Goal: Transaction & Acquisition: Book appointment/travel/reservation

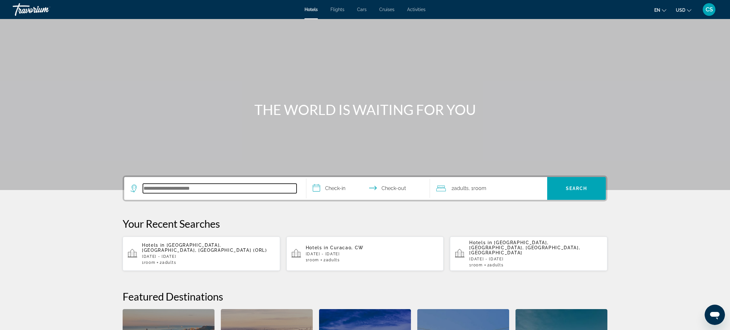
click at [145, 187] on input "Search hotel destination" at bounding box center [220, 189] width 154 height 10
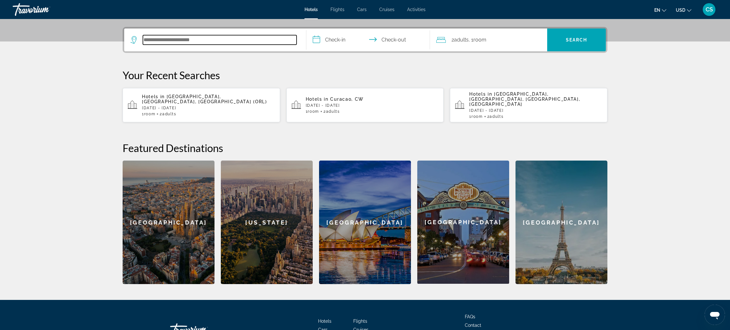
scroll to position [155, 0]
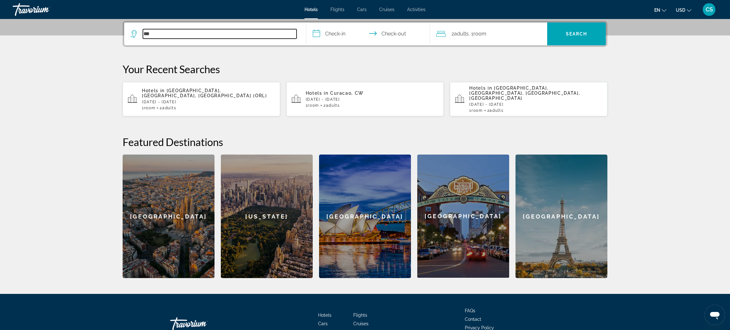
type input "***"
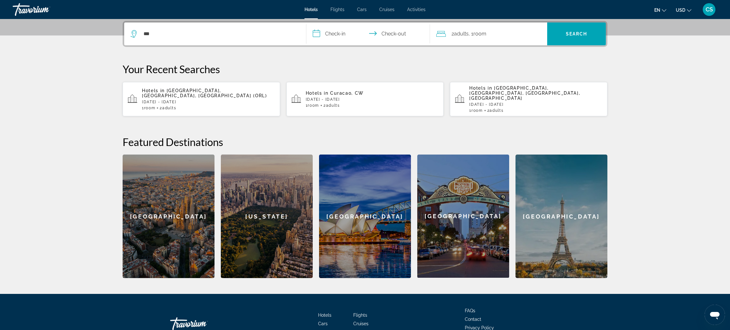
click at [176, 100] on div "Hotels in Orlando, FL, United States (ORL) Wed, 25 Feb - Sun, 01 Mar 1 Room roo…" at bounding box center [208, 99] width 133 height 22
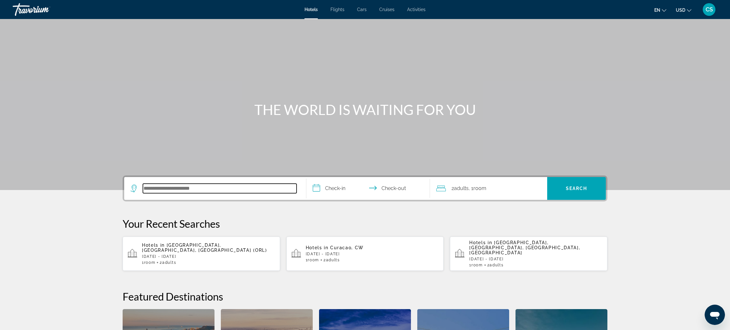
click at [166, 191] on input "Search hotel destination" at bounding box center [220, 189] width 154 height 10
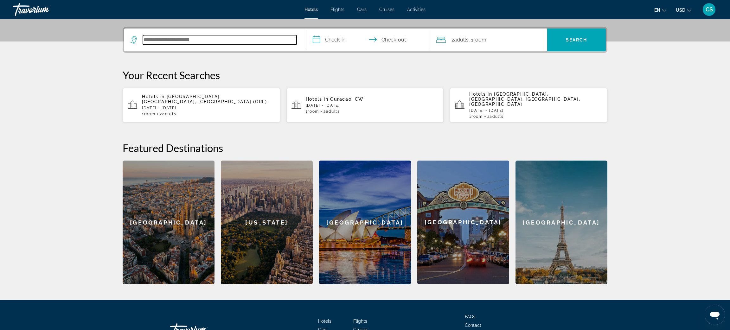
scroll to position [155, 0]
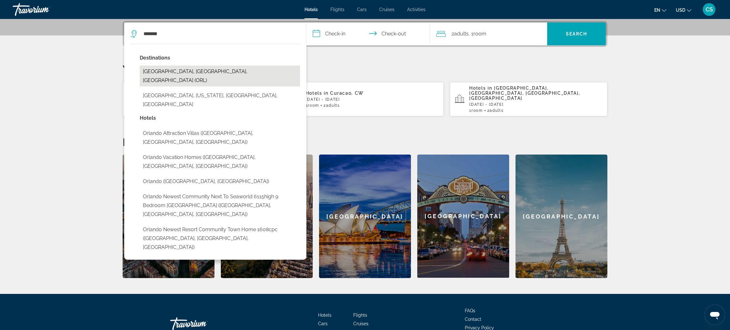
click at [183, 70] on button "[GEOGRAPHIC_DATA], [GEOGRAPHIC_DATA], [GEOGRAPHIC_DATA] (ORL)" at bounding box center [220, 76] width 160 height 21
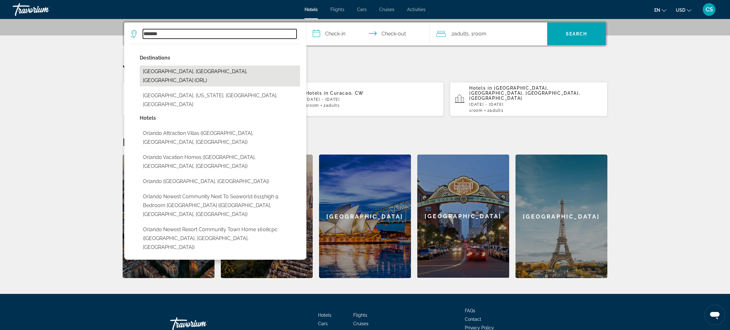
type input "**********"
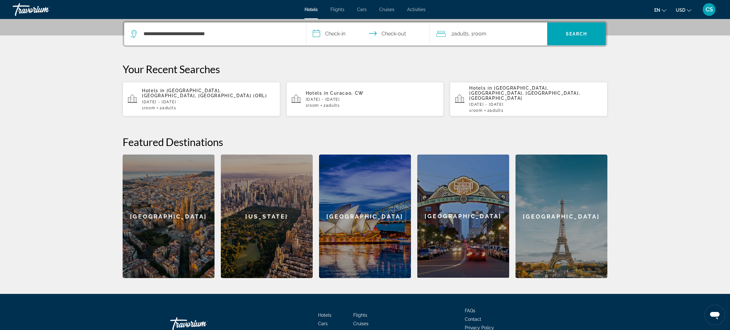
click at [328, 32] on input "**********" at bounding box center [369, 34] width 126 height 25
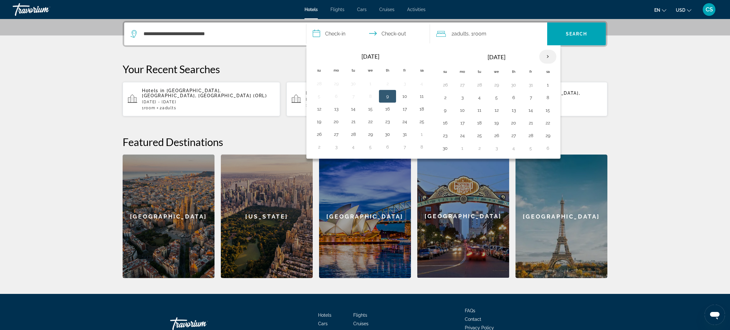
click at [548, 57] on th "Next month" at bounding box center [547, 57] width 17 height 14
click at [533, 137] on button "27" at bounding box center [530, 135] width 10 height 9
click at [498, 139] on button "25" at bounding box center [496, 135] width 10 height 9
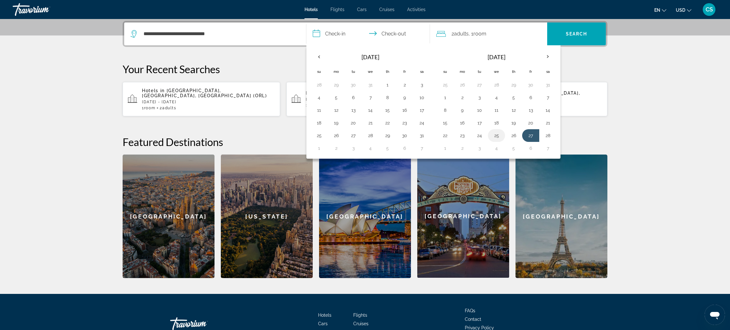
type input "**********"
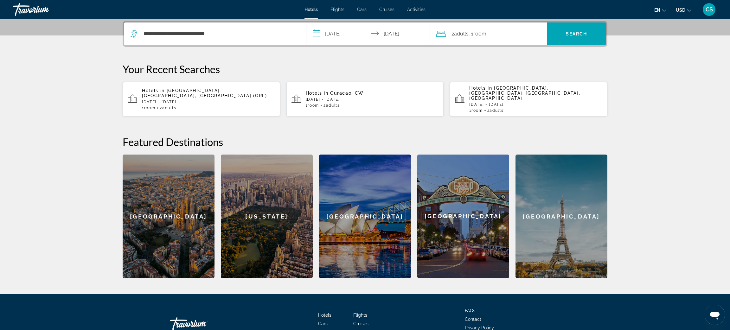
click at [390, 36] on input "**********" at bounding box center [369, 34] width 126 height 25
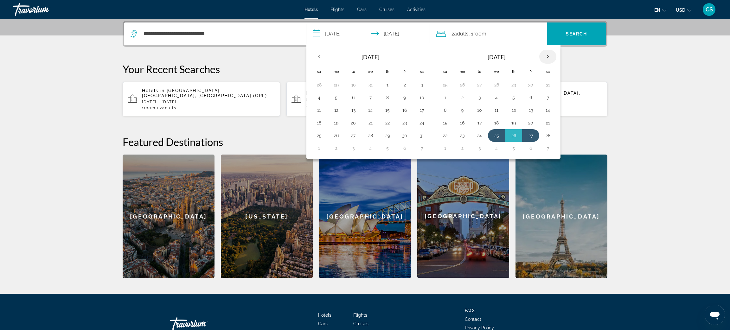
click at [550, 59] on th "Next month" at bounding box center [547, 57] width 17 height 14
click at [445, 97] on button "1" at bounding box center [445, 97] width 10 height 9
click at [581, 33] on span "Search" at bounding box center [577, 33] width 22 height 5
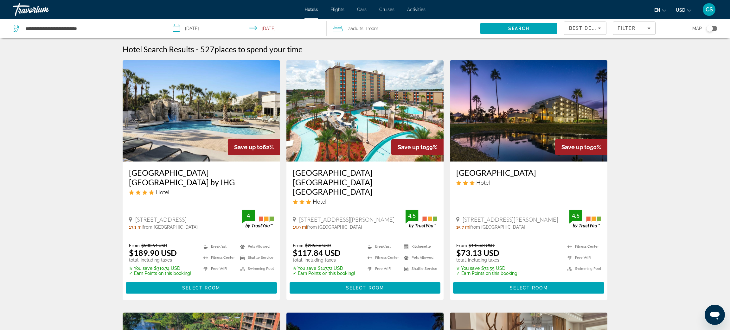
click at [266, 29] on input "**********" at bounding box center [247, 29] width 162 height 21
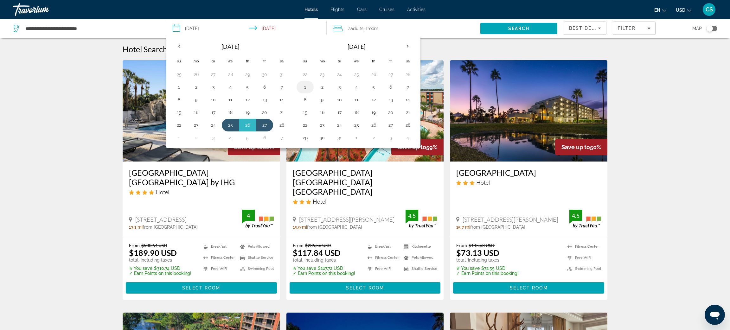
click at [305, 87] on button "1" at bounding box center [305, 87] width 10 height 9
click at [207, 30] on input "**********" at bounding box center [247, 29] width 162 height 21
click at [231, 128] on button "25" at bounding box center [230, 125] width 10 height 9
type input "**********"
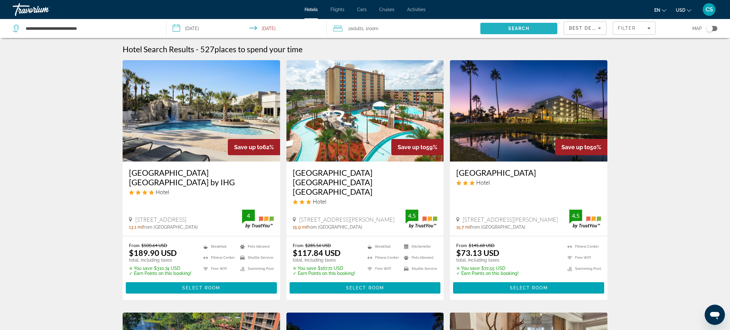
click at [514, 26] on span "Search" at bounding box center [519, 28] width 22 height 5
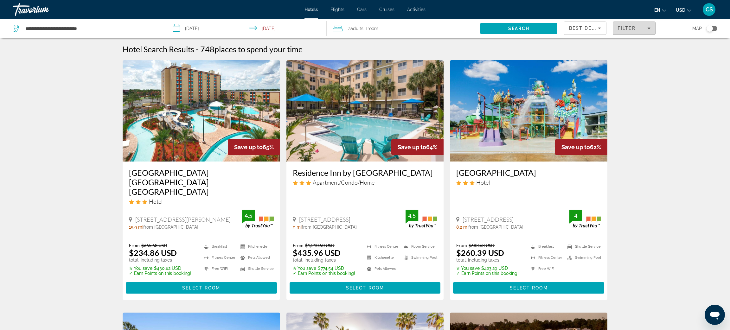
click at [625, 27] on span "Filter" at bounding box center [627, 28] width 18 height 5
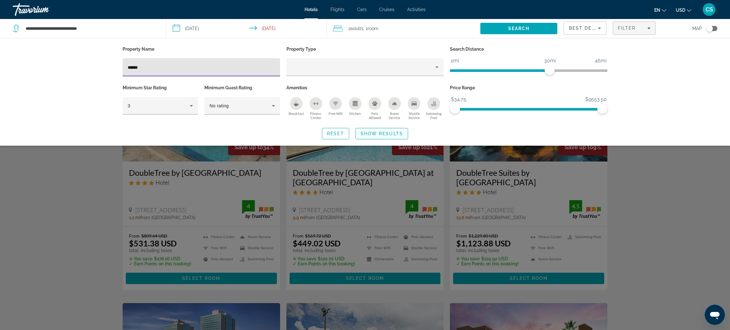
type input "******"
click at [397, 134] on span "Show Results" at bounding box center [381, 133] width 42 height 5
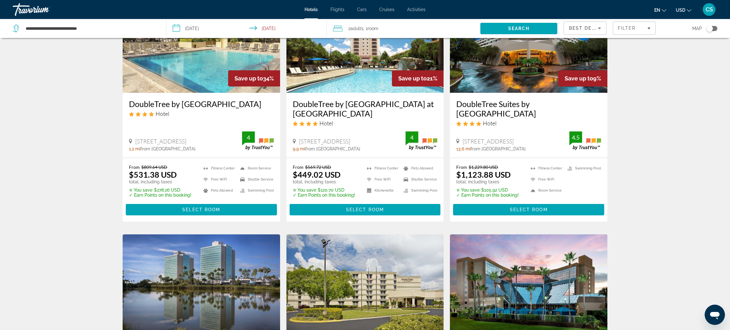
scroll to position [67, 0]
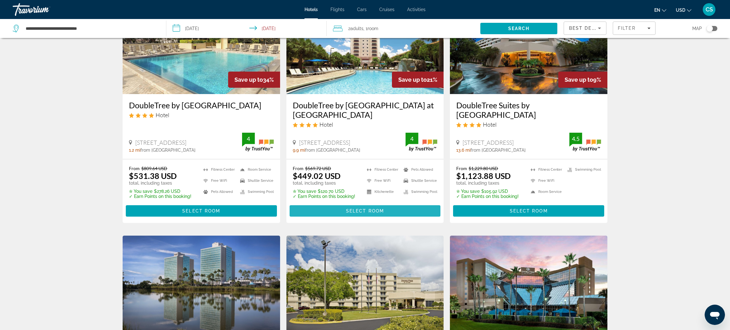
click at [368, 210] on span "Select Room" at bounding box center [365, 210] width 38 height 5
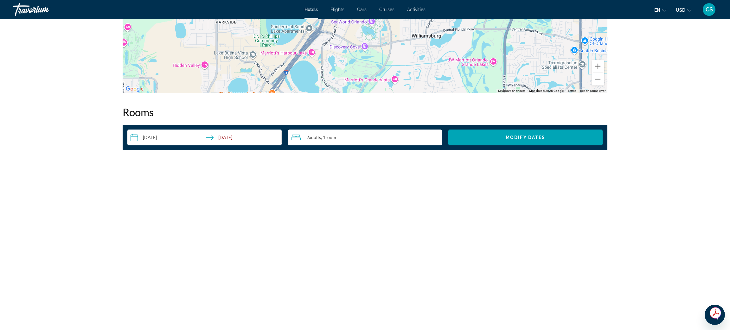
scroll to position [739, 0]
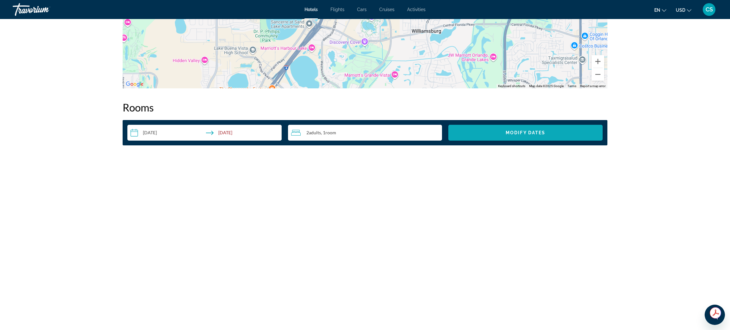
click at [555, 133] on span "Search widget" at bounding box center [525, 132] width 154 height 15
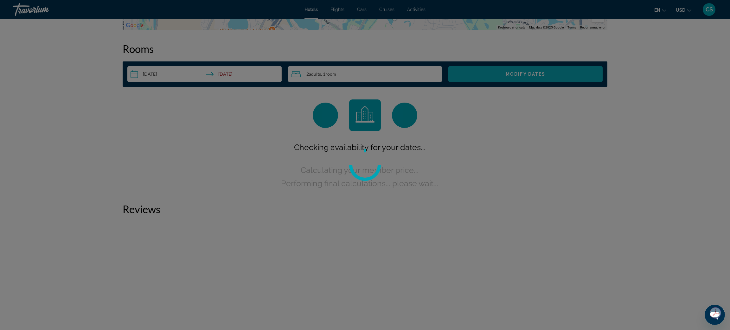
scroll to position [801, 0]
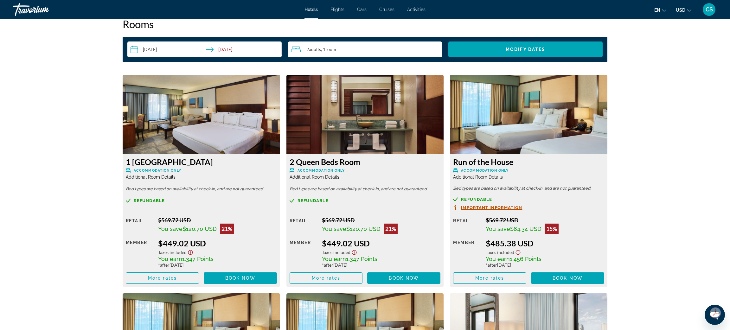
scroll to position [811, 0]
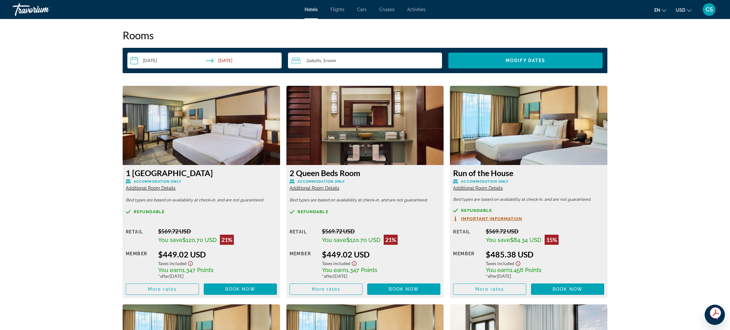
click at [325, 187] on span "Additional Room Details" at bounding box center [314, 188] width 50 height 5
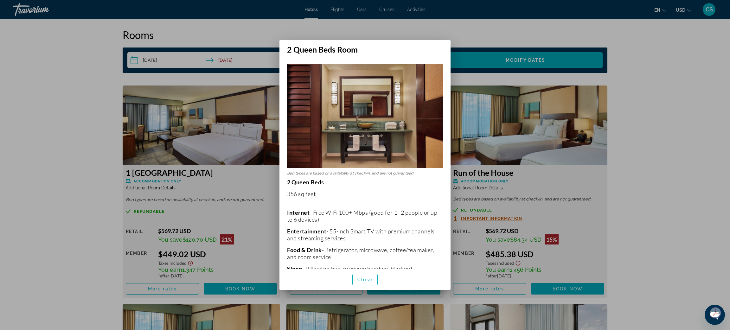
scroll to position [0, 0]
click at [365, 282] on span "Close" at bounding box center [364, 279] width 15 height 5
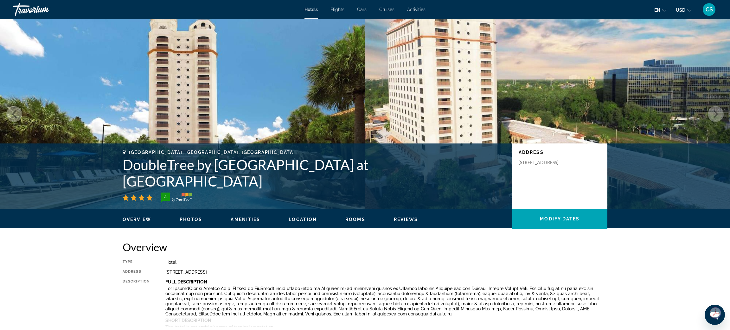
scroll to position [811, 0]
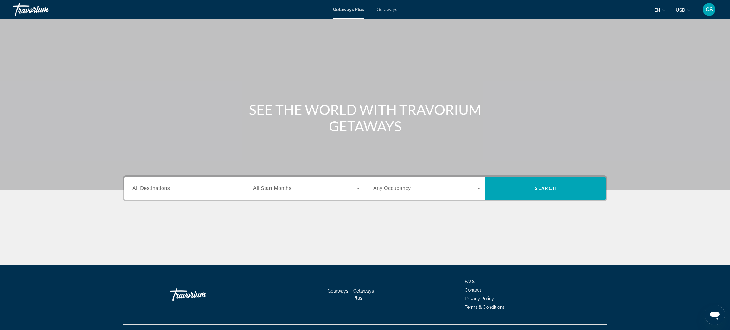
click at [129, 186] on div "Destination All Destinations" at bounding box center [185, 189] width 117 height 18
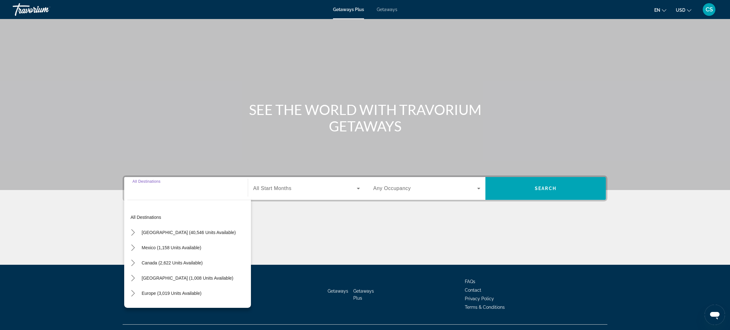
scroll to position [12, 0]
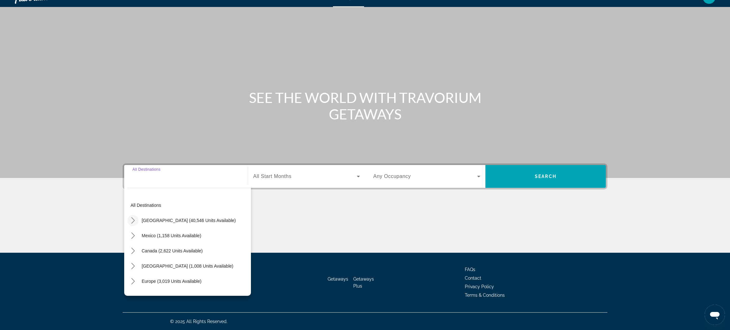
click at [132, 223] on icon "Toggle United States (40,546 units available) submenu" at bounding box center [133, 220] width 6 height 6
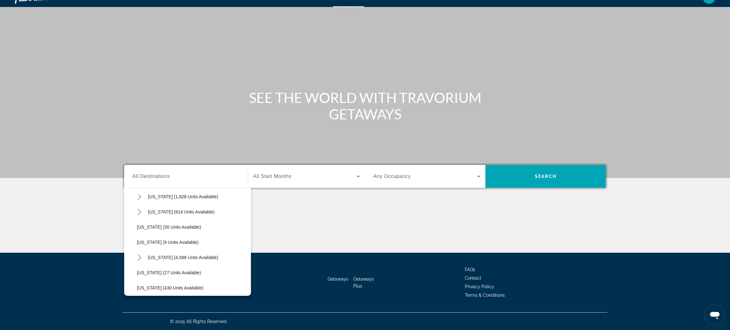
scroll to position [73, 0]
click at [137, 255] on icon "Toggle Florida (4,588 units available) submenu" at bounding box center [139, 254] width 6 height 6
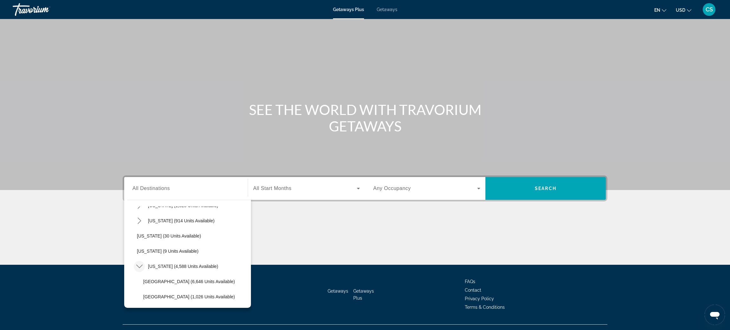
click at [387, 10] on span "Getaways" at bounding box center [387, 9] width 21 height 5
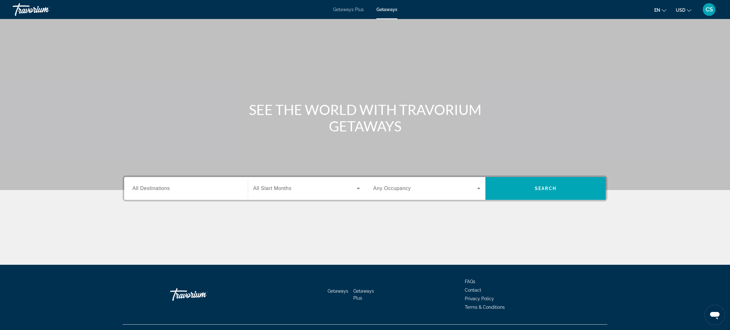
click at [161, 188] on span "All Destinations" at bounding box center [150, 188] width 37 height 5
click at [161, 188] on input "Destination All Destinations" at bounding box center [185, 189] width 107 height 8
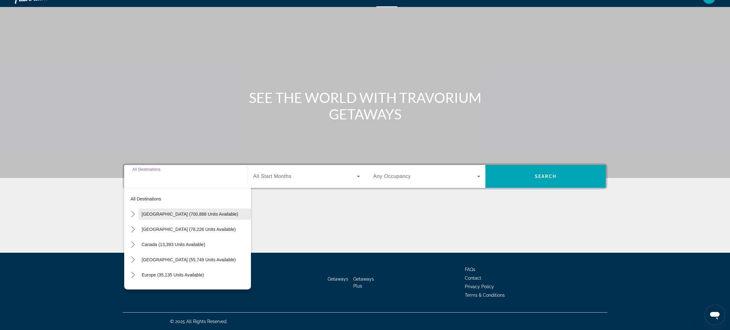
click at [144, 212] on span "United States (700,888 units available)" at bounding box center [190, 214] width 97 height 5
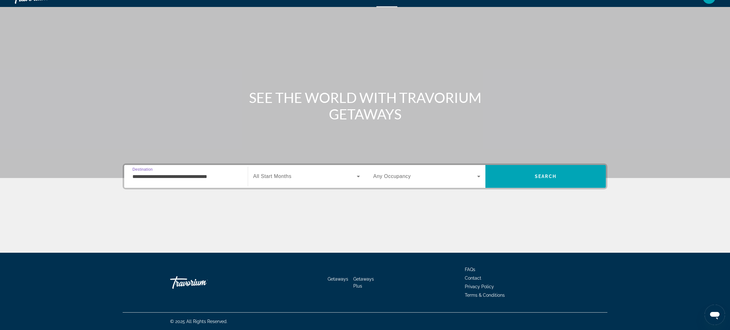
click at [146, 174] on input "**********" at bounding box center [185, 177] width 107 height 8
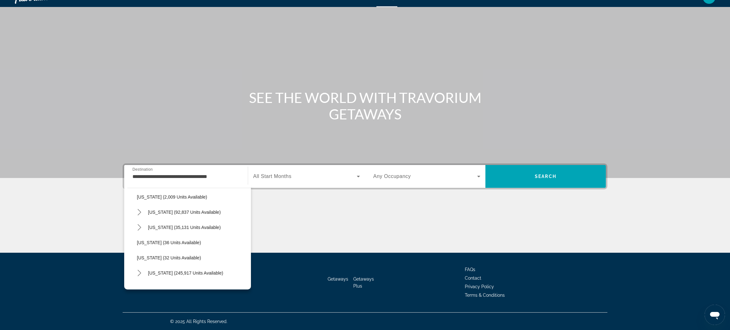
scroll to position [0, 0]
click at [132, 214] on icon "Toggle United States (700,888 units available) submenu" at bounding box center [133, 214] width 6 height 3
click at [130, 213] on icon "Toggle United States (700,888 units available) submenu" at bounding box center [133, 214] width 6 height 6
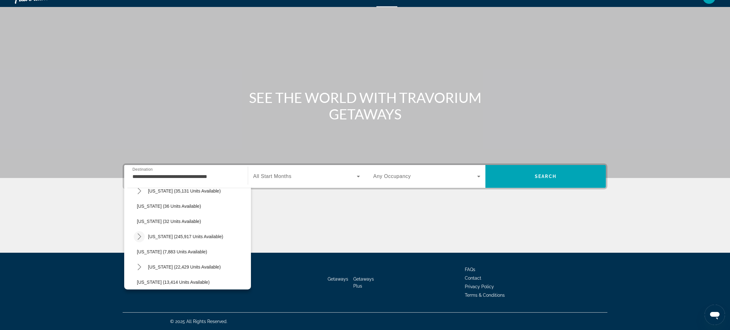
click at [140, 237] on icon "Toggle Florida (245,917 units available) submenu" at bounding box center [139, 236] width 6 height 6
click at [201, 252] on span "Orlando & Disney Area (96,787 units available)" at bounding box center [190, 251] width 94 height 5
type input "**********"
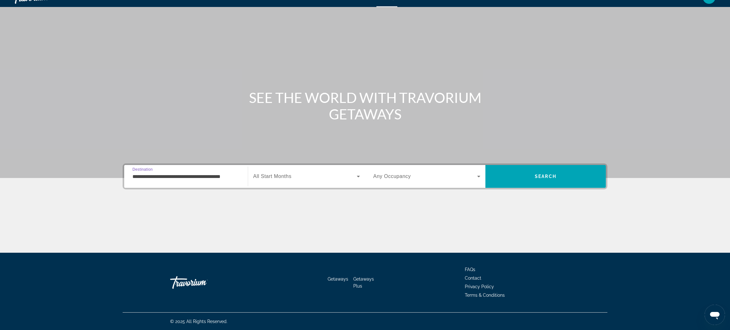
click at [277, 178] on span "All Start Months" at bounding box center [272, 176] width 38 height 5
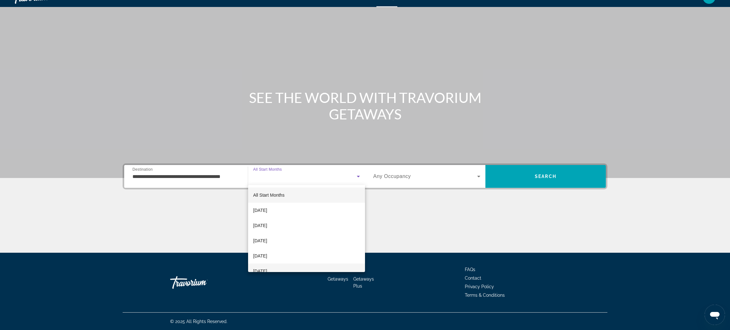
click at [267, 270] on span "February 2026" at bounding box center [260, 271] width 14 height 8
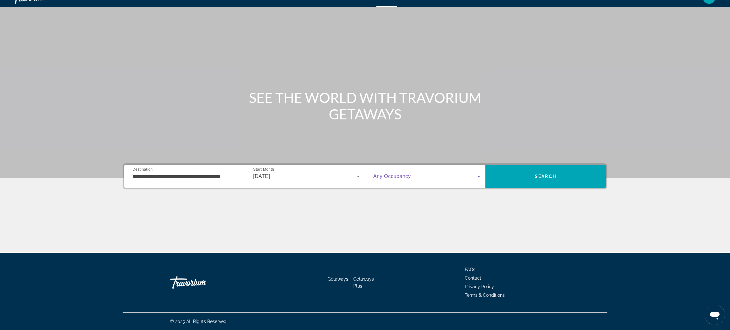
click at [473, 175] on span "Search widget" at bounding box center [425, 177] width 104 height 8
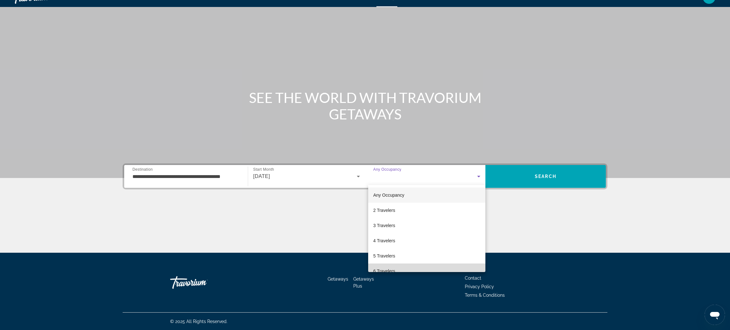
click at [441, 267] on mat-option "6 Travelers" at bounding box center [426, 270] width 117 height 15
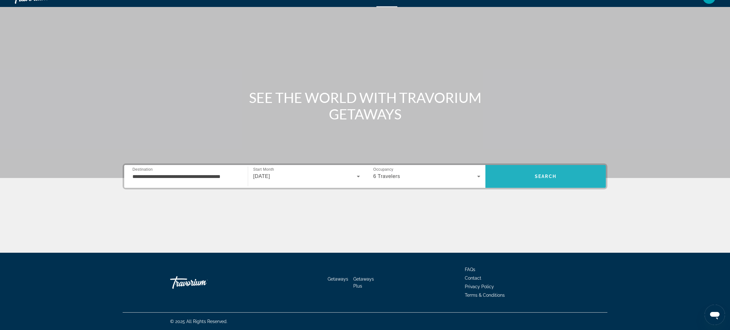
click at [549, 175] on span "Search" at bounding box center [546, 176] width 22 height 5
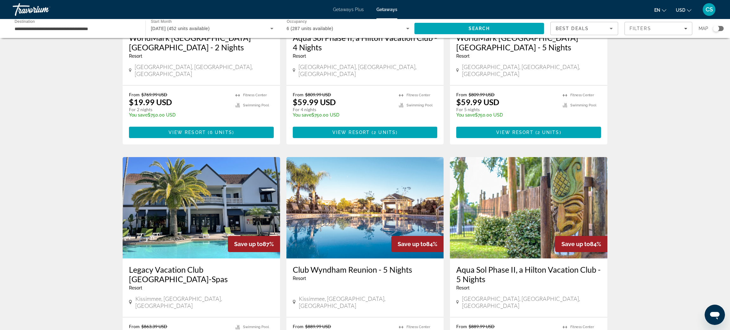
scroll to position [371, 0]
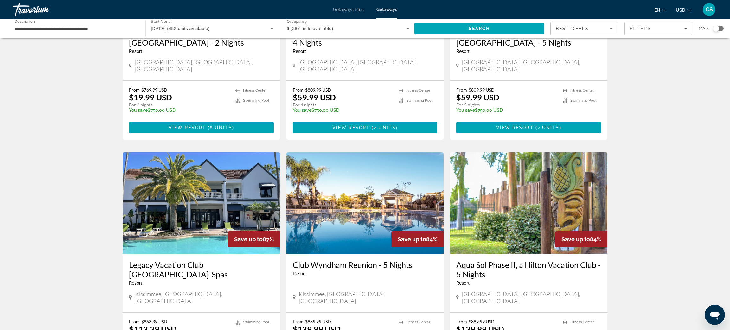
click at [358, 232] on img "Main content" at bounding box center [364, 202] width 157 height 101
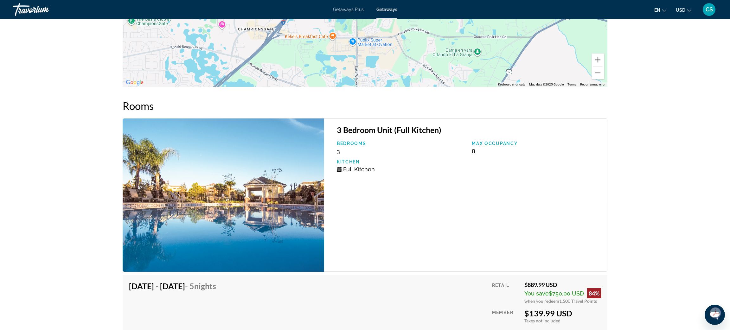
scroll to position [994, 0]
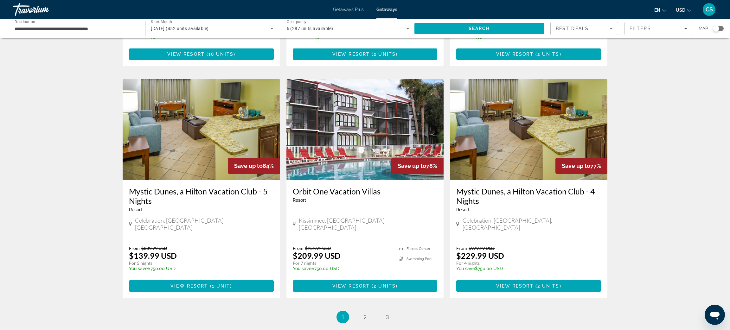
scroll to position [679, 0]
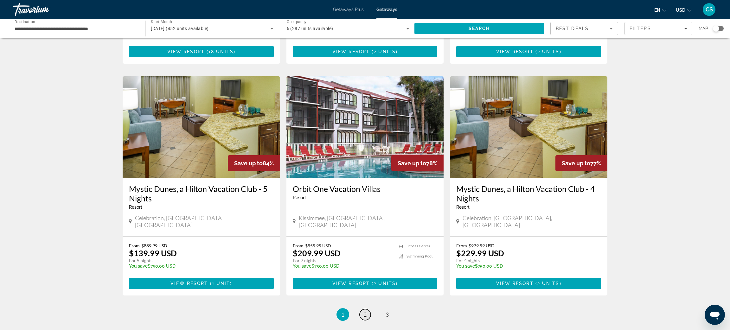
click at [369, 309] on link "page 2" at bounding box center [364, 314] width 11 height 11
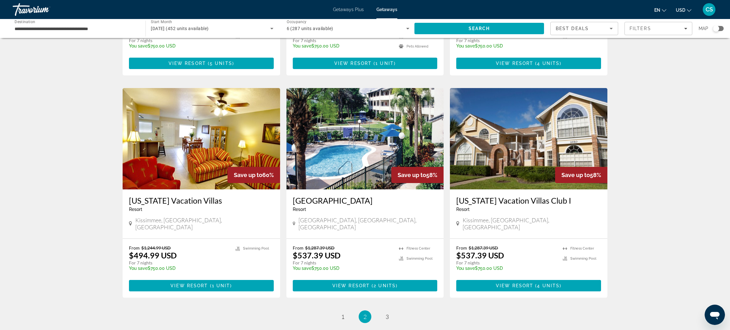
scroll to position [673, 0]
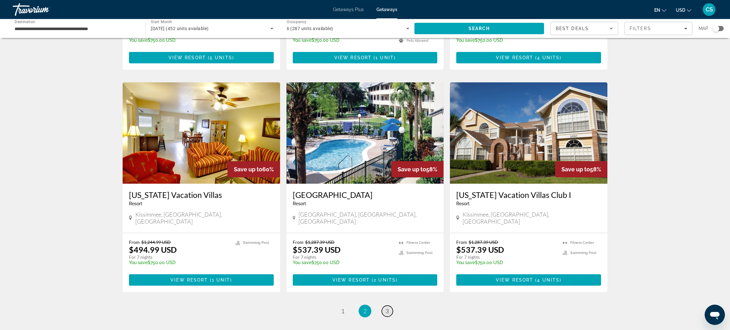
click at [386, 308] on span "3" at bounding box center [386, 311] width 3 height 7
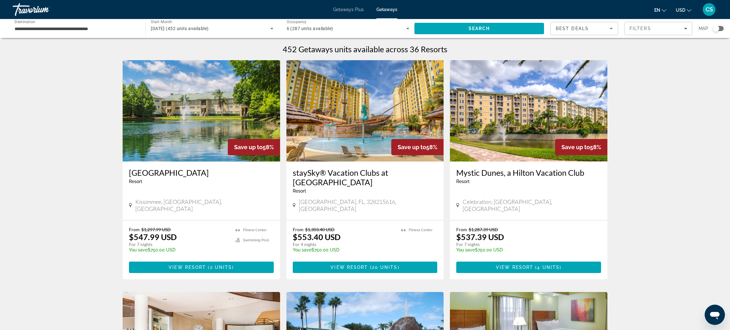
click at [195, 29] on span "February 2026 (452 units available)" at bounding box center [180, 28] width 58 height 5
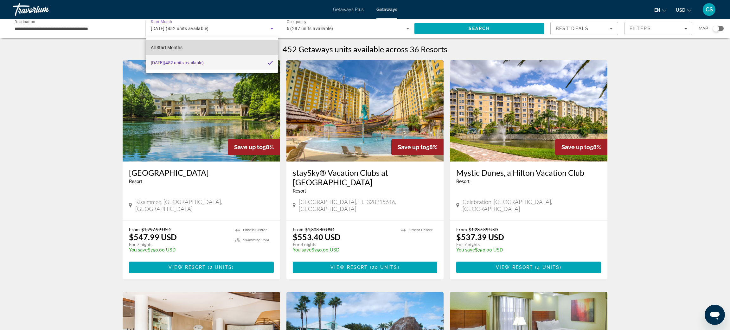
click at [183, 49] on mat-option "All Start Months" at bounding box center [212, 47] width 132 height 15
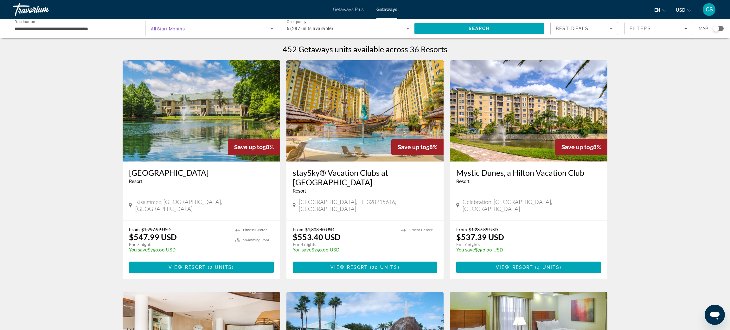
click at [175, 32] on span "Search widget" at bounding box center [210, 29] width 119 height 8
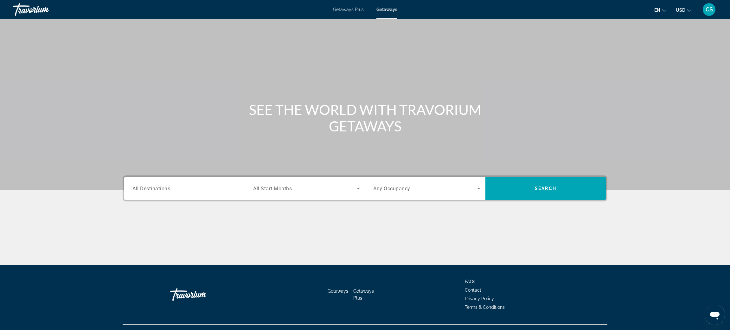
click at [150, 190] on span "All Destinations" at bounding box center [151, 188] width 38 height 6
click at [150, 190] on input "Destination All Destinations" at bounding box center [185, 189] width 107 height 8
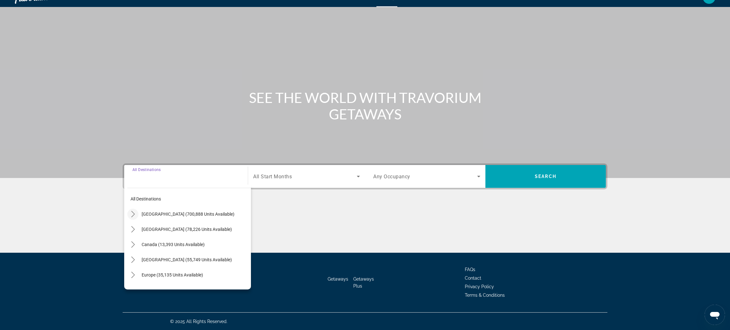
click at [133, 213] on icon "Toggle United States (700,888 units available) submenu" at bounding box center [132, 214] width 3 height 6
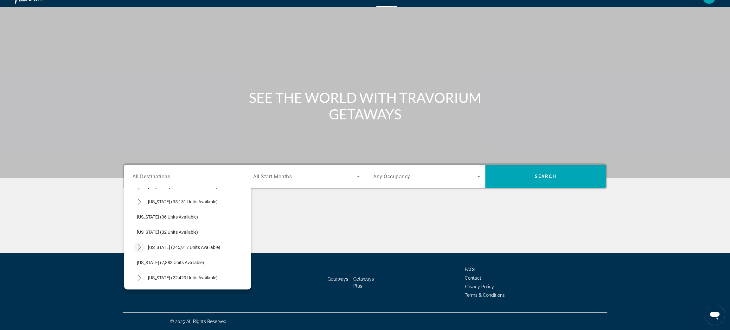
click at [140, 249] on icon "Toggle Florida (245,917 units available) submenu" at bounding box center [139, 247] width 6 height 6
click at [173, 265] on span "Select destination: Orlando & Disney Area (96,787 units available)" at bounding box center [195, 262] width 111 height 15
type input "**********"
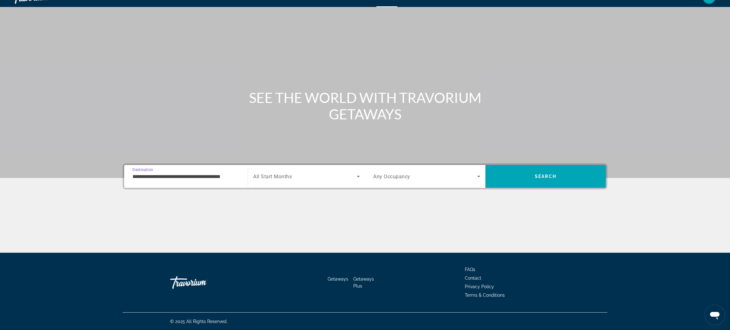
click at [276, 175] on span "All Start Months" at bounding box center [272, 177] width 39 height 6
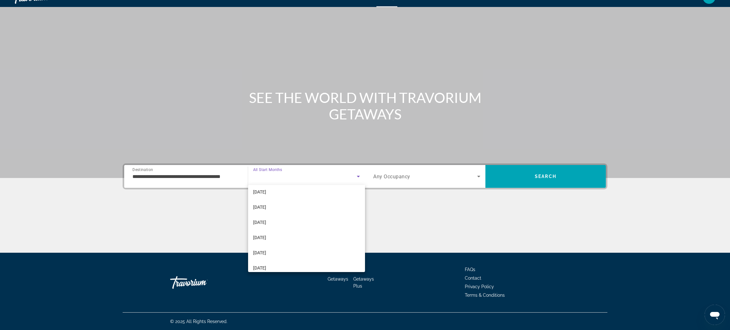
scroll to position [35, 0]
click at [320, 251] on mat-option "March 2026" at bounding box center [306, 251] width 117 height 15
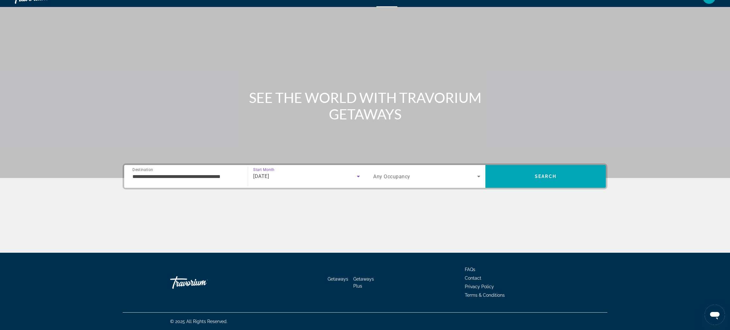
click at [478, 178] on icon "Search widget" at bounding box center [479, 177] width 8 height 8
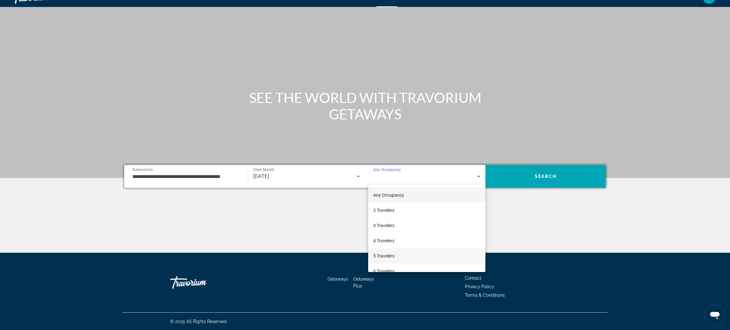
click at [425, 254] on mat-option "5 Travelers" at bounding box center [426, 255] width 117 height 15
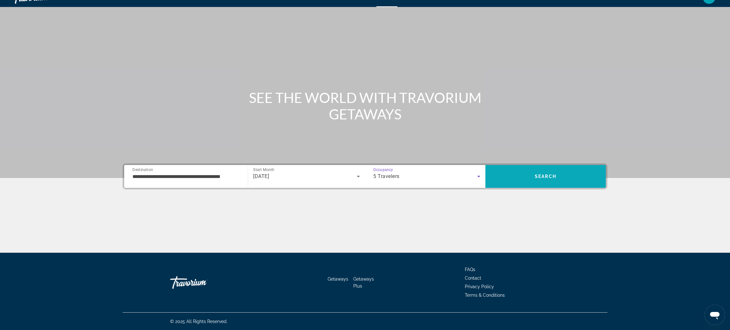
click at [547, 170] on span "Search" at bounding box center [545, 176] width 120 height 15
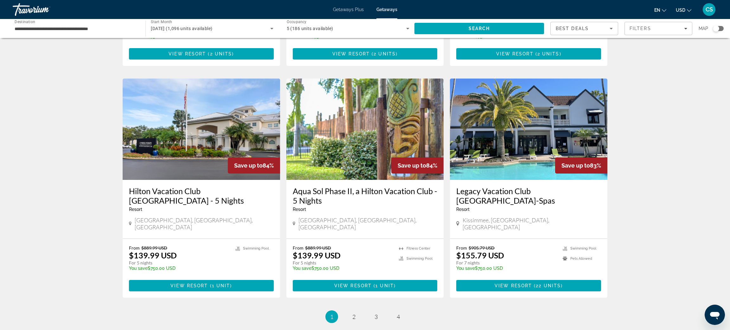
scroll to position [688, 0]
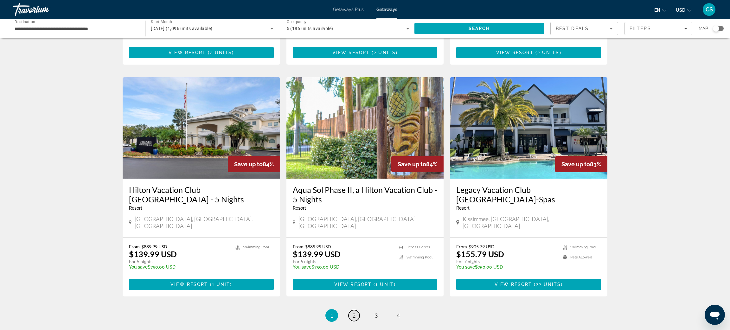
click at [354, 312] on span "2" at bounding box center [353, 315] width 3 height 7
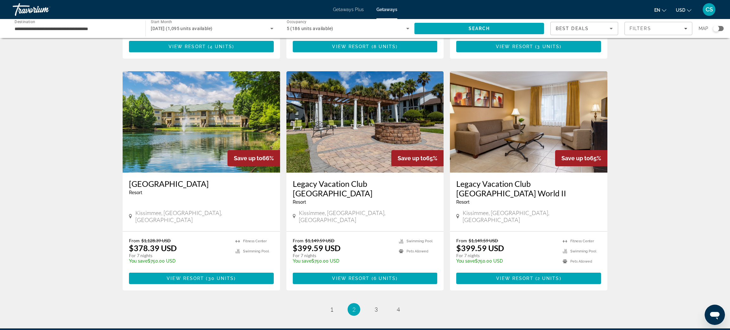
scroll to position [695, 0]
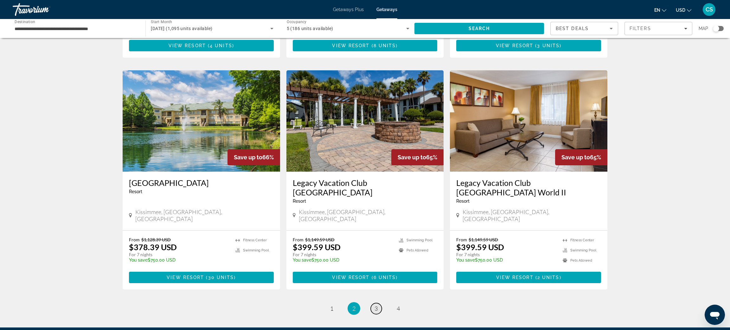
click at [376, 305] on span "3" at bounding box center [375, 308] width 3 height 7
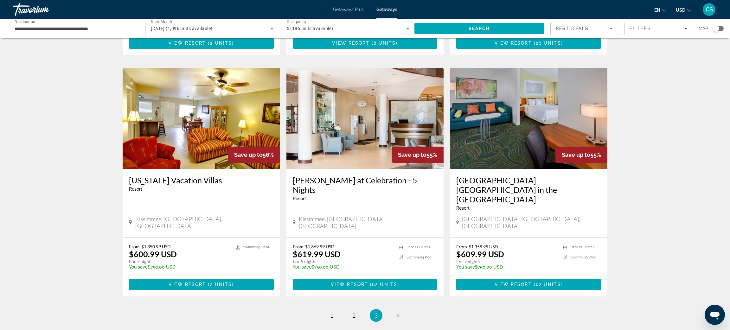
scroll to position [692, 0]
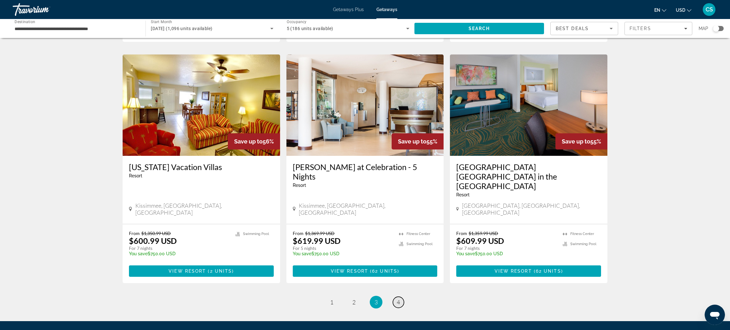
click at [401, 297] on link "page 4" at bounding box center [398, 302] width 11 height 11
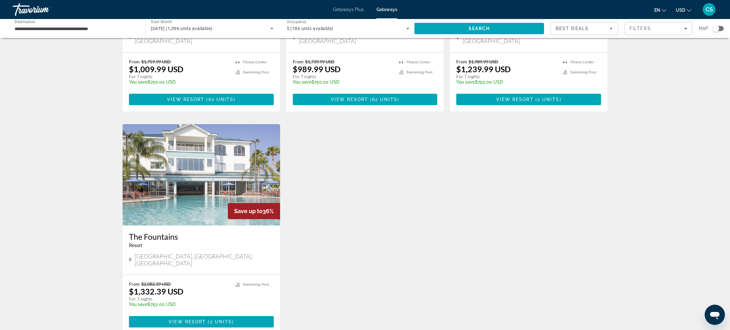
scroll to position [634, 0]
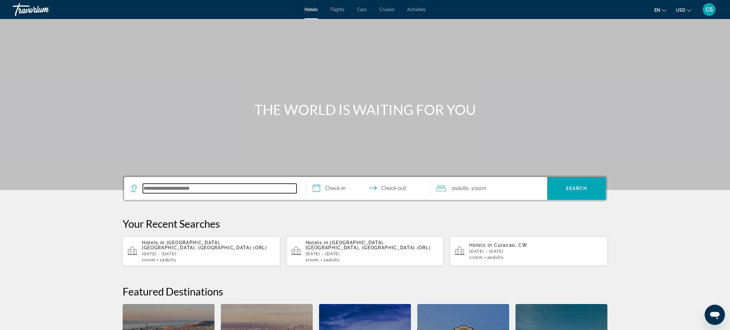
click at [184, 188] on input "Search hotel destination" at bounding box center [220, 189] width 154 height 10
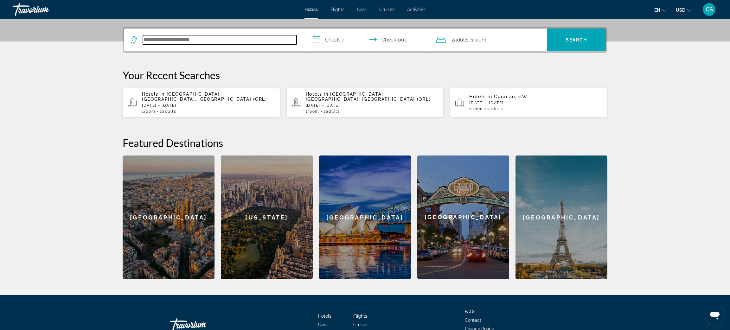
scroll to position [155, 0]
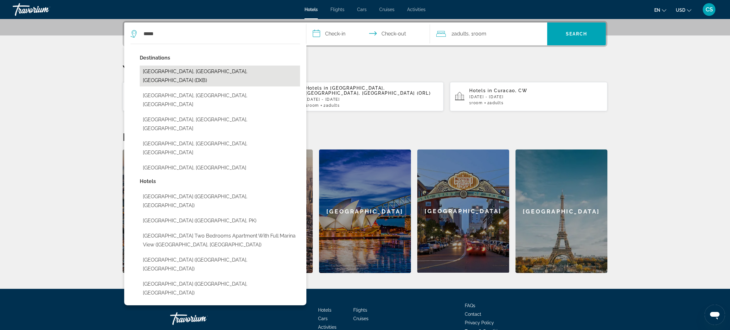
click at [186, 73] on button "Dubai, Dubai Emirate, United Arab Emirates (DXB)" at bounding box center [220, 76] width 160 height 21
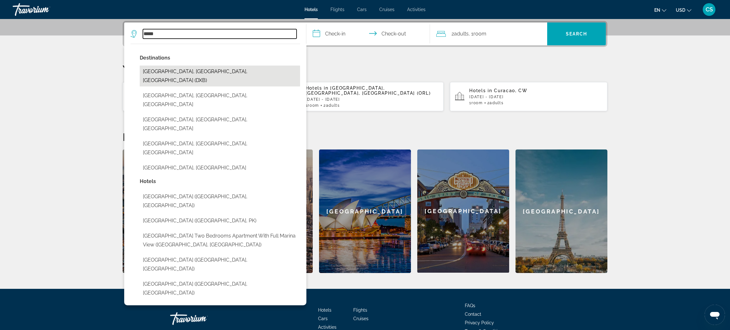
type input "**********"
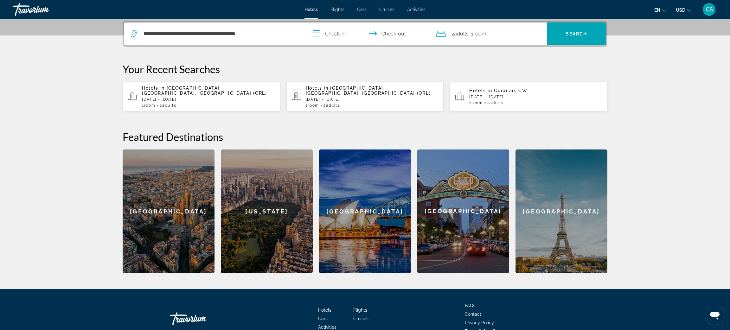
click at [331, 33] on input "**********" at bounding box center [369, 34] width 126 height 25
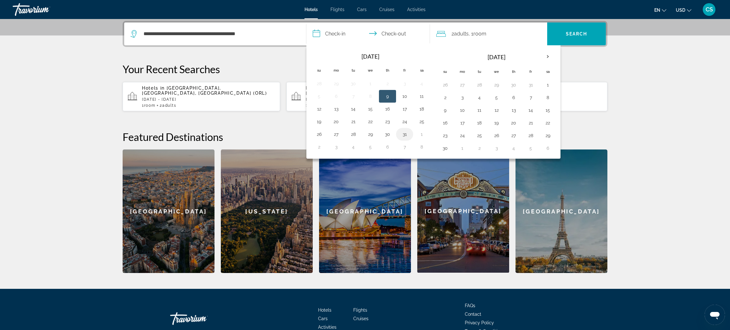
click at [407, 137] on button "31" at bounding box center [404, 134] width 10 height 9
click at [464, 100] on button "3" at bounding box center [462, 97] width 10 height 9
type input "**********"
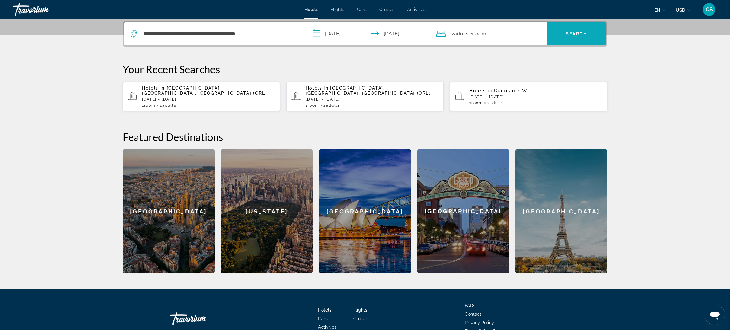
click at [574, 33] on span "Search" at bounding box center [577, 33] width 22 height 5
